Goal: Use online tool/utility: Utilize a website feature to perform a specific function

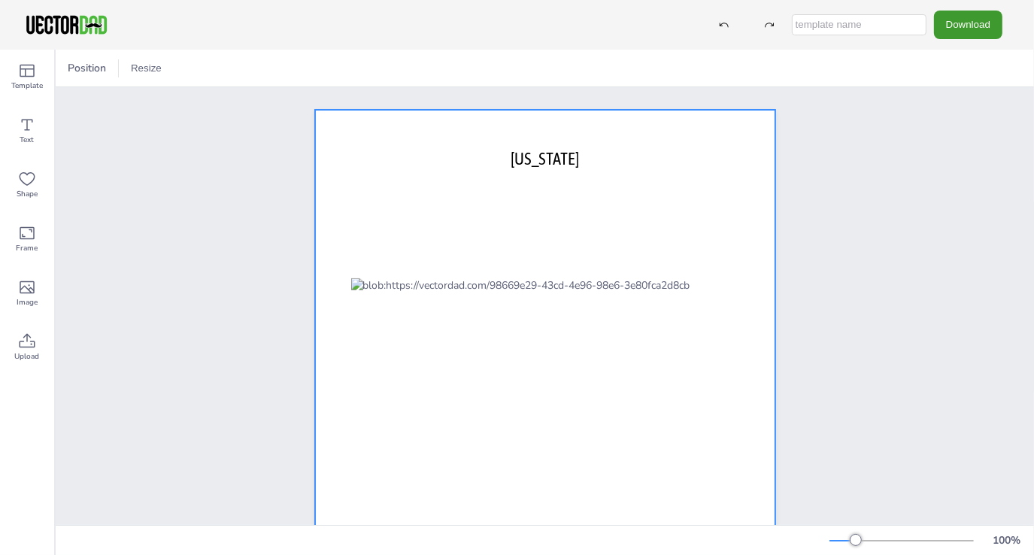
scroll to position [75, 0]
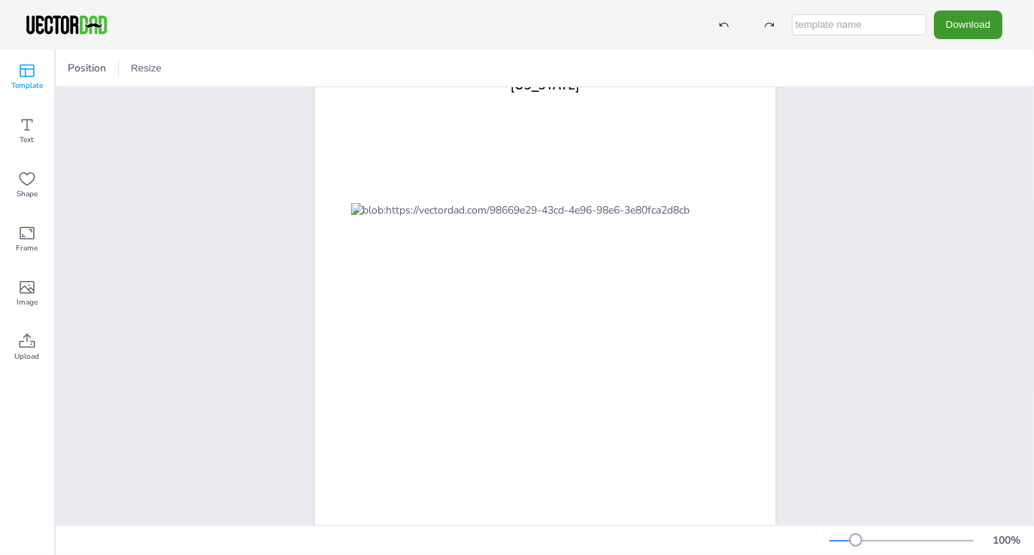
click at [34, 76] on icon at bounding box center [27, 71] width 15 height 13
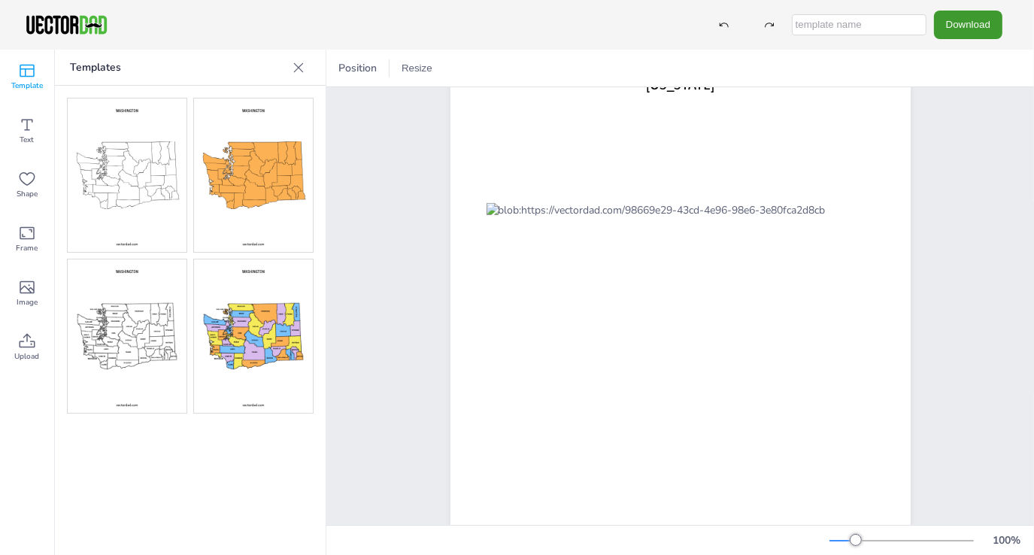
click at [149, 318] on img at bounding box center [127, 335] width 119 height 153
click at [262, 344] on img at bounding box center [253, 335] width 119 height 153
click at [356, 68] on span "Position" at bounding box center [357, 68] width 44 height 14
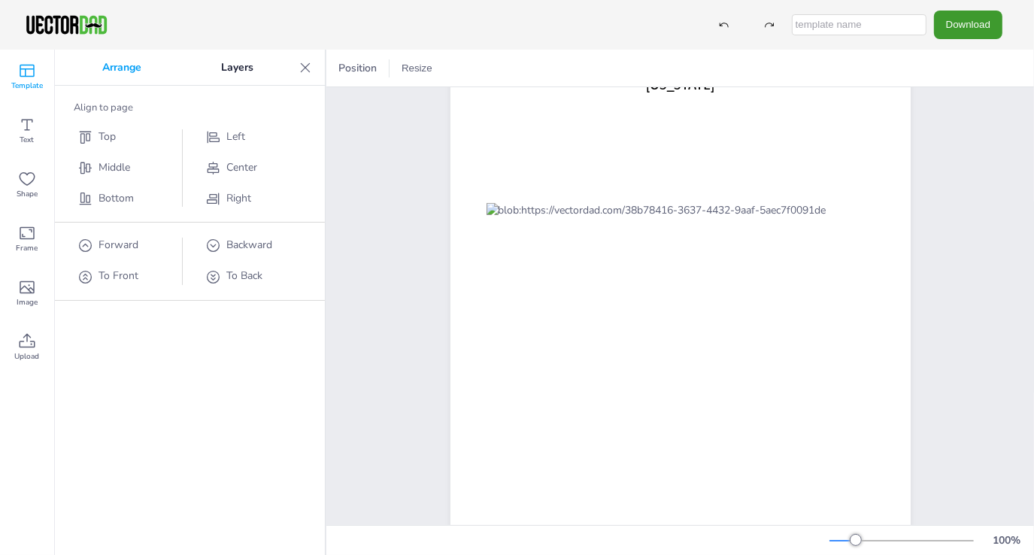
click at [141, 67] on p "Arrange" at bounding box center [121, 68] width 119 height 36
click at [246, 71] on p "Layers" at bounding box center [237, 68] width 112 height 36
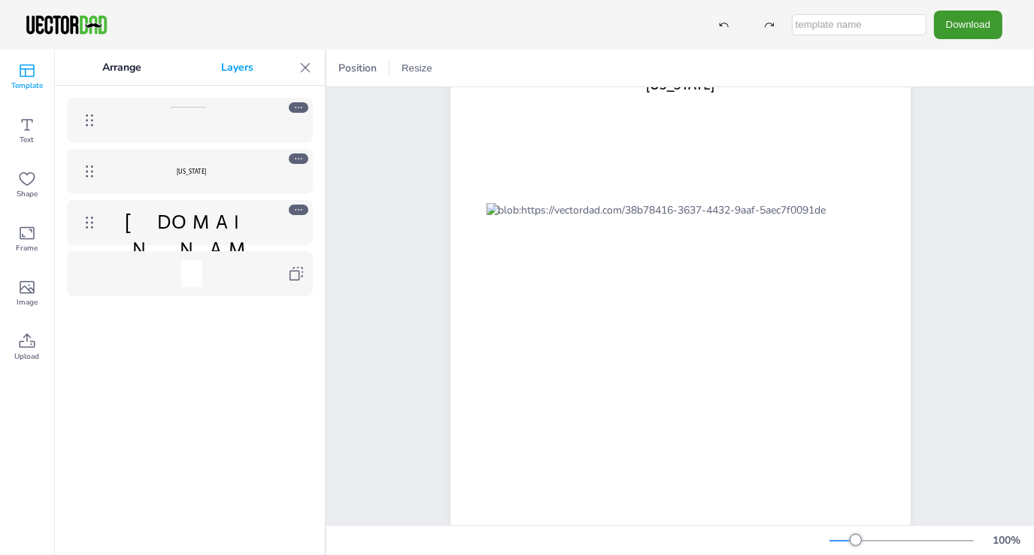
click at [293, 107] on icon at bounding box center [298, 107] width 11 height 11
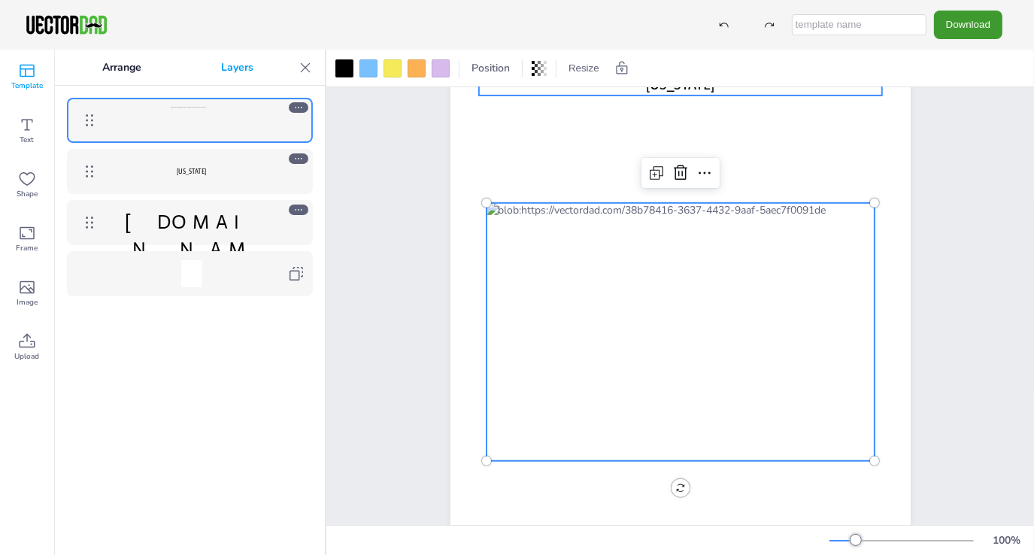
click at [261, 173] on p "[US_STATE]" at bounding box center [191, 171] width 174 height 10
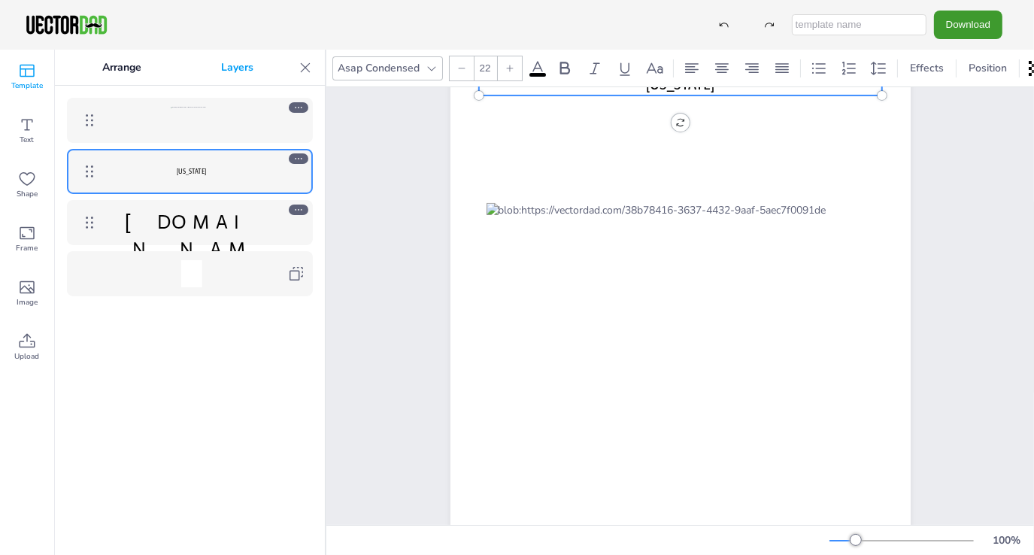
click at [247, 218] on span "[DOMAIN_NAME]" at bounding box center [191, 249] width 135 height 78
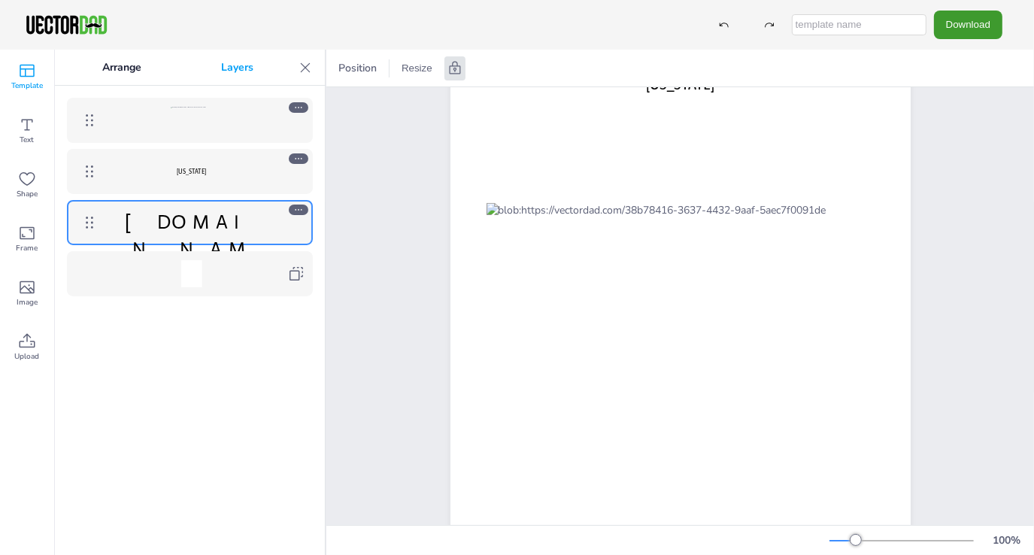
click at [265, 116] on div at bounding box center [191, 120] width 174 height 27
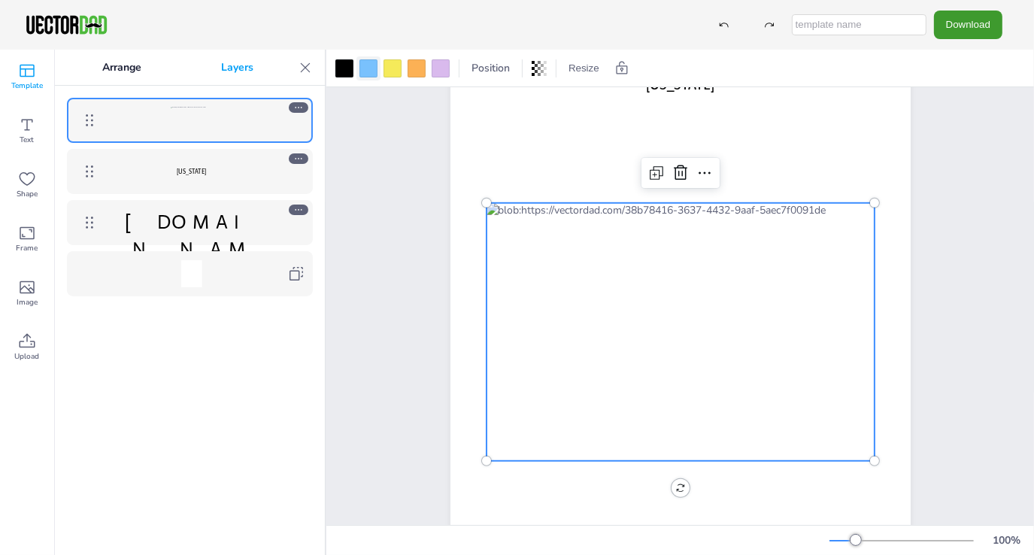
click at [367, 62] on div at bounding box center [368, 68] width 18 height 18
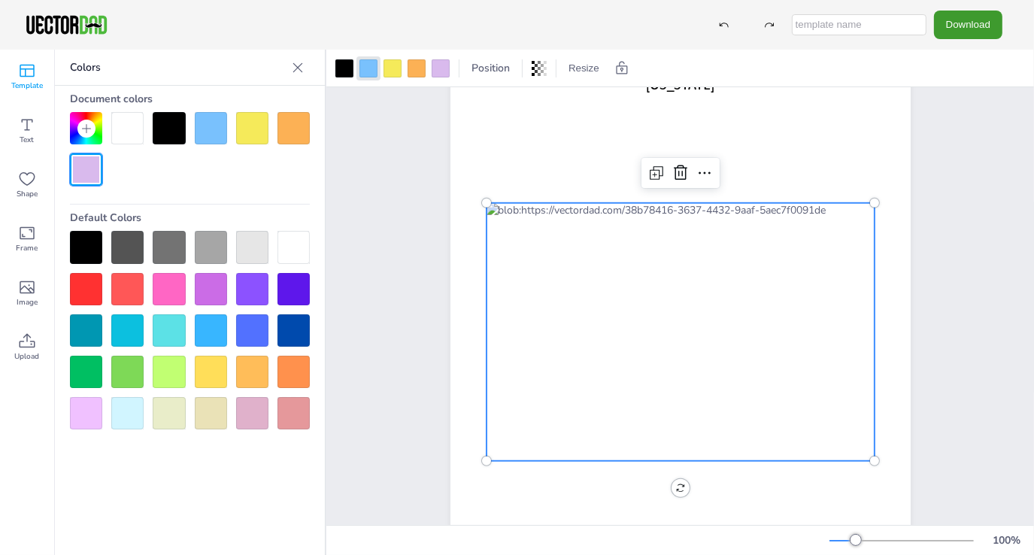
click at [296, 245] on div at bounding box center [293, 247] width 32 height 32
click at [262, 242] on div at bounding box center [252, 247] width 32 height 32
click at [217, 242] on div at bounding box center [211, 247] width 32 height 32
click at [166, 377] on div at bounding box center [169, 372] width 32 height 32
click at [87, 284] on div at bounding box center [86, 289] width 32 height 32
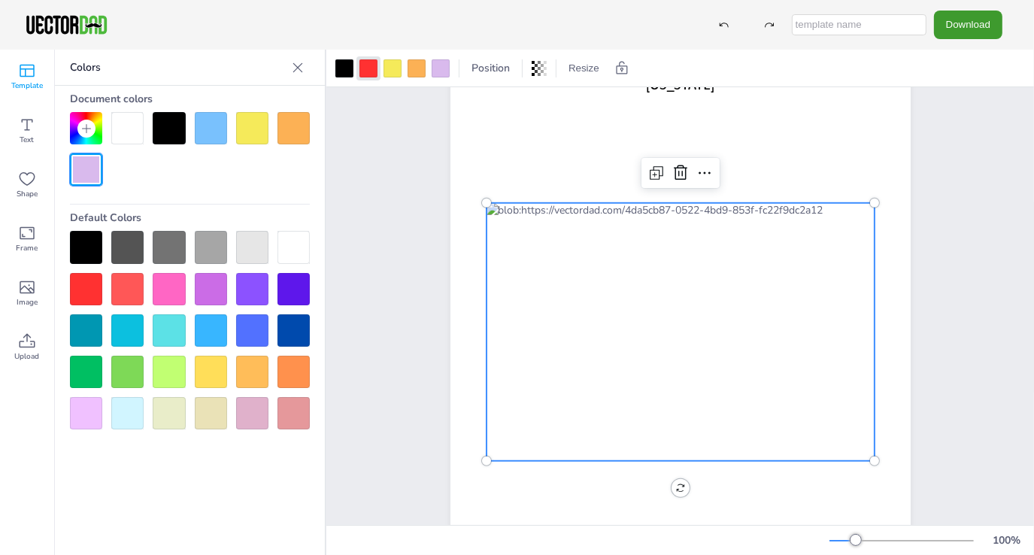
click at [87, 288] on div at bounding box center [86, 289] width 32 height 32
click at [218, 254] on div at bounding box center [211, 247] width 32 height 32
click at [211, 290] on div at bounding box center [211, 289] width 32 height 32
click at [695, 304] on div at bounding box center [680, 332] width 388 height 258
click at [692, 303] on div at bounding box center [680, 332] width 388 height 258
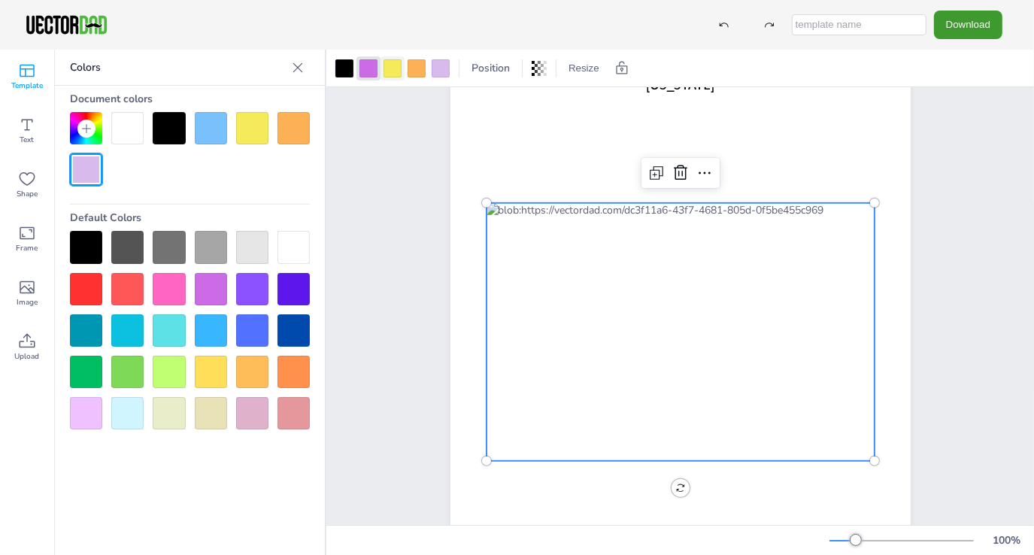
click at [385, 66] on div at bounding box center [392, 68] width 18 height 18
click at [203, 240] on div at bounding box center [211, 247] width 32 height 32
click at [367, 72] on div at bounding box center [368, 68] width 18 height 18
click at [218, 250] on div at bounding box center [211, 247] width 32 height 32
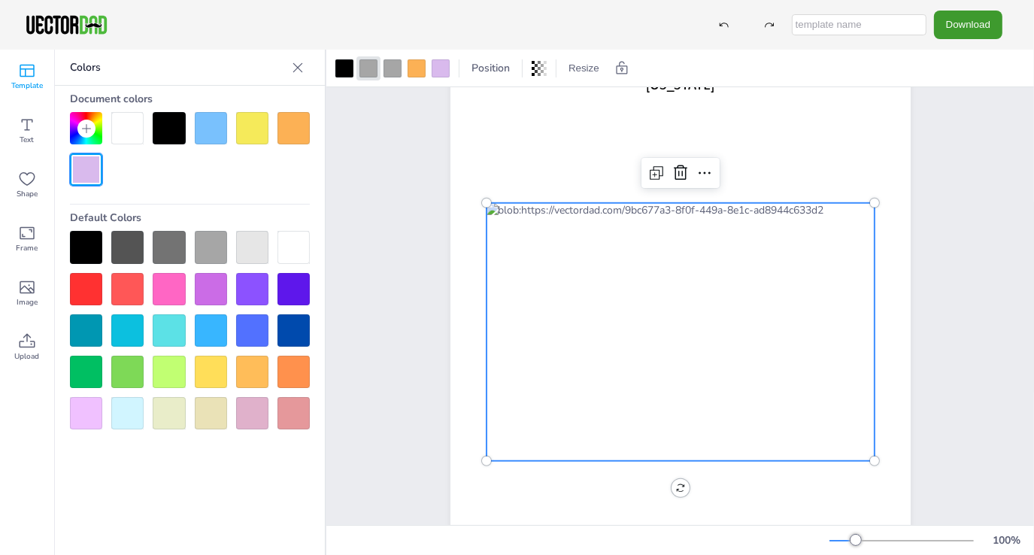
click at [136, 412] on div at bounding box center [127, 413] width 32 height 32
click at [397, 70] on div at bounding box center [392, 68] width 18 height 18
click at [114, 419] on div at bounding box center [127, 413] width 32 height 32
click at [419, 75] on div at bounding box center [416, 68] width 18 height 18
click at [135, 400] on div at bounding box center [127, 413] width 32 height 32
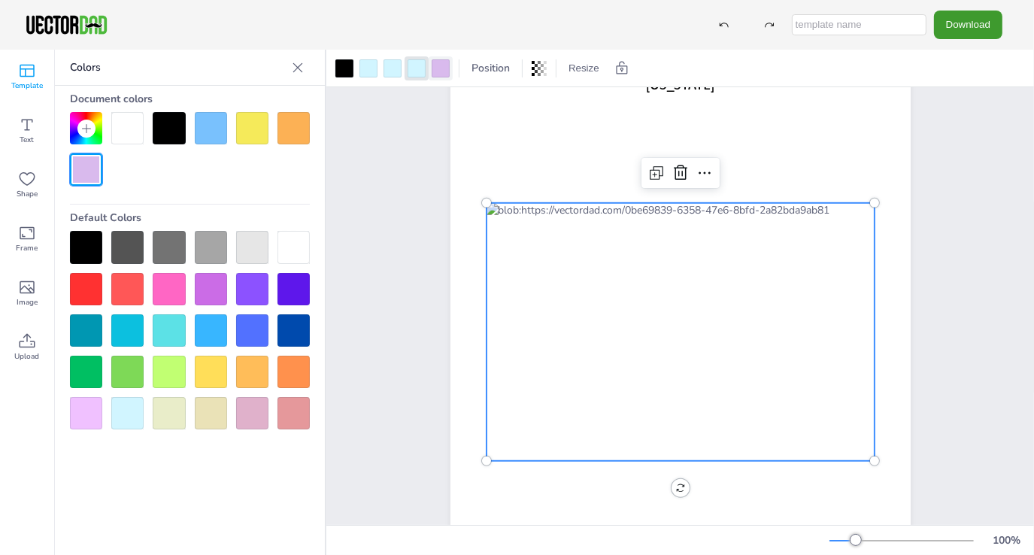
click at [435, 64] on div at bounding box center [441, 68] width 18 height 18
click at [138, 415] on div at bounding box center [127, 413] width 32 height 32
click at [24, 77] on icon at bounding box center [27, 71] width 18 height 18
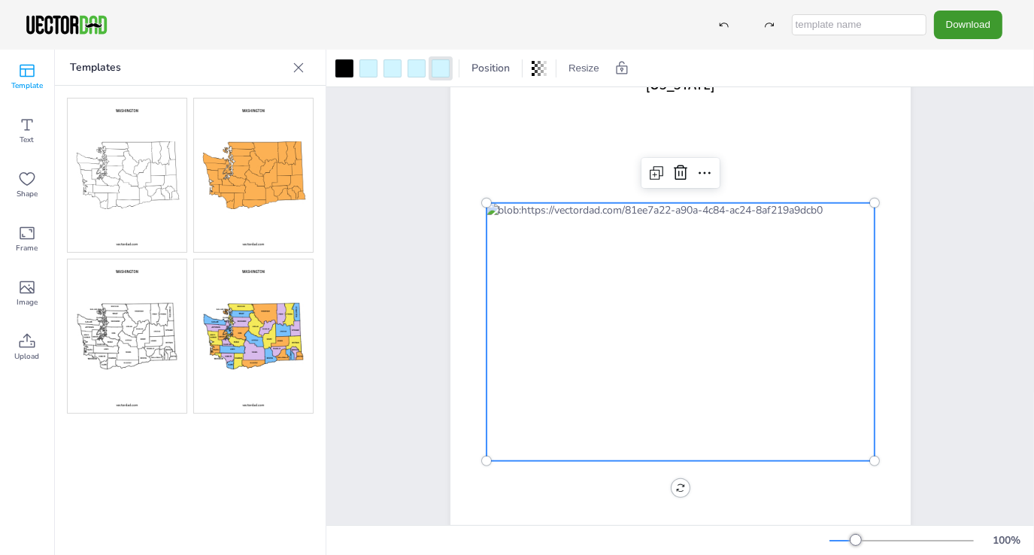
click at [294, 67] on icon at bounding box center [298, 67] width 15 height 15
